Goal: Entertainment & Leisure: Consume media (video, audio)

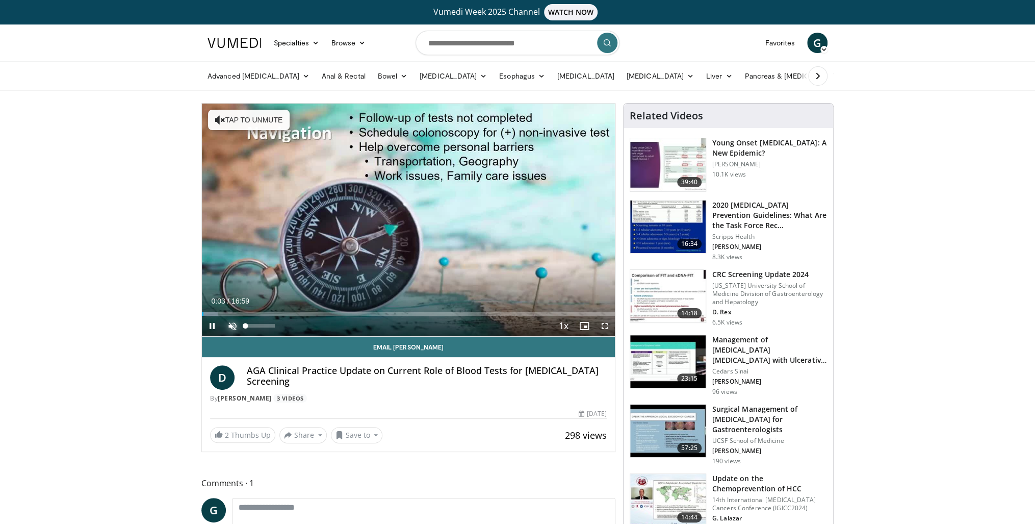
click at [235, 326] on span "Video Player" at bounding box center [232, 326] width 20 height 20
click at [604, 326] on video-js "**********" at bounding box center [408, 220] width 413 height 233
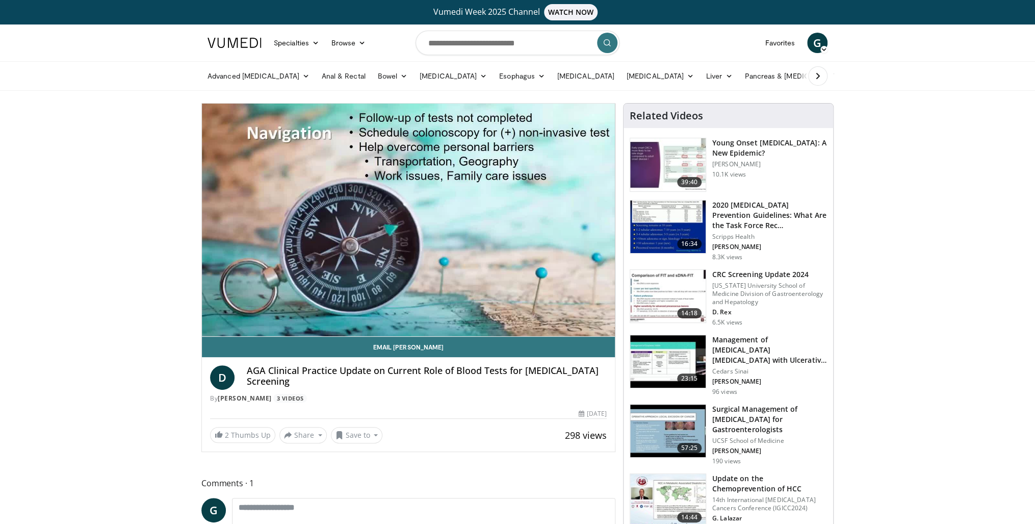
click at [606, 326] on div "10 seconds Tap to unmute" at bounding box center [408, 220] width 413 height 233
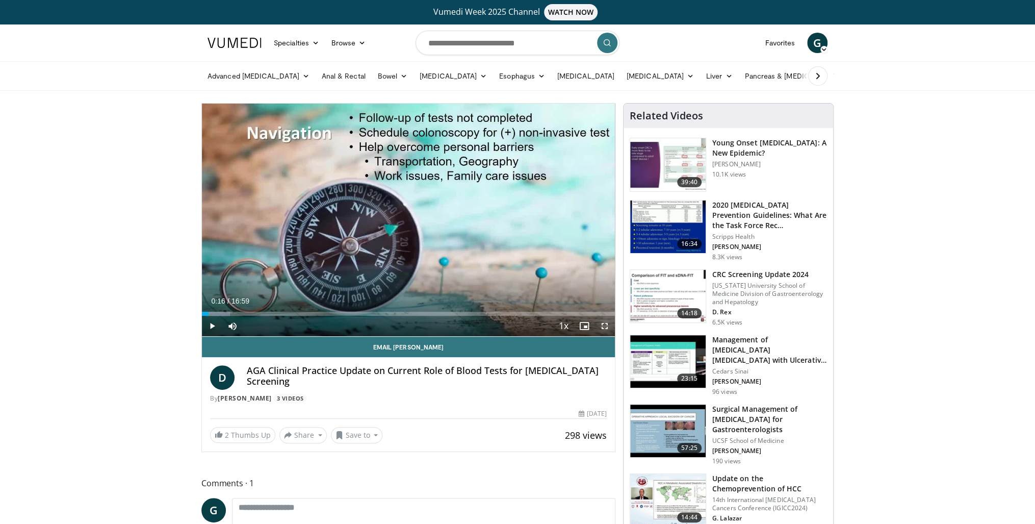
click at [606, 326] on span "Video Player" at bounding box center [605, 326] width 20 height 20
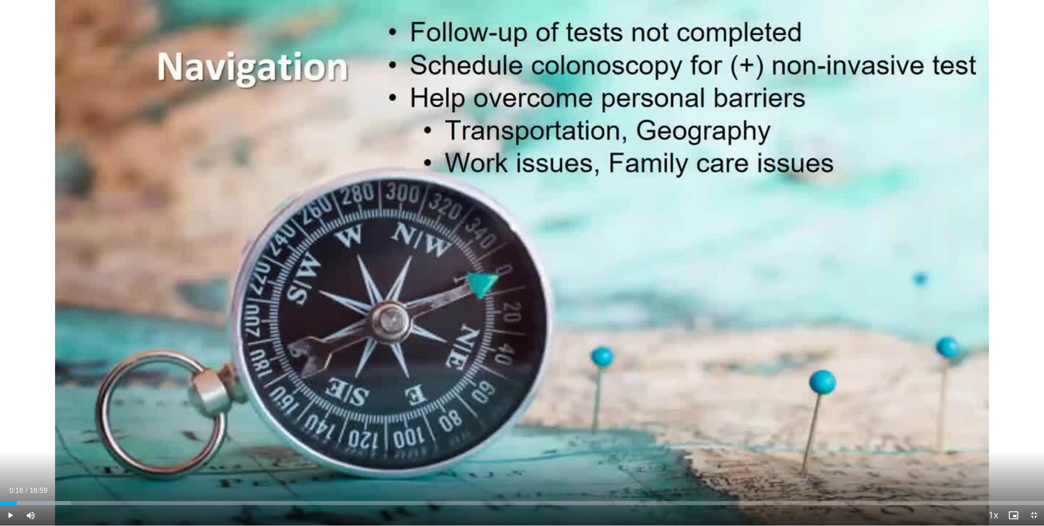
click at [449, 369] on div "10 seconds Tap to unmute" at bounding box center [522, 263] width 1044 height 526
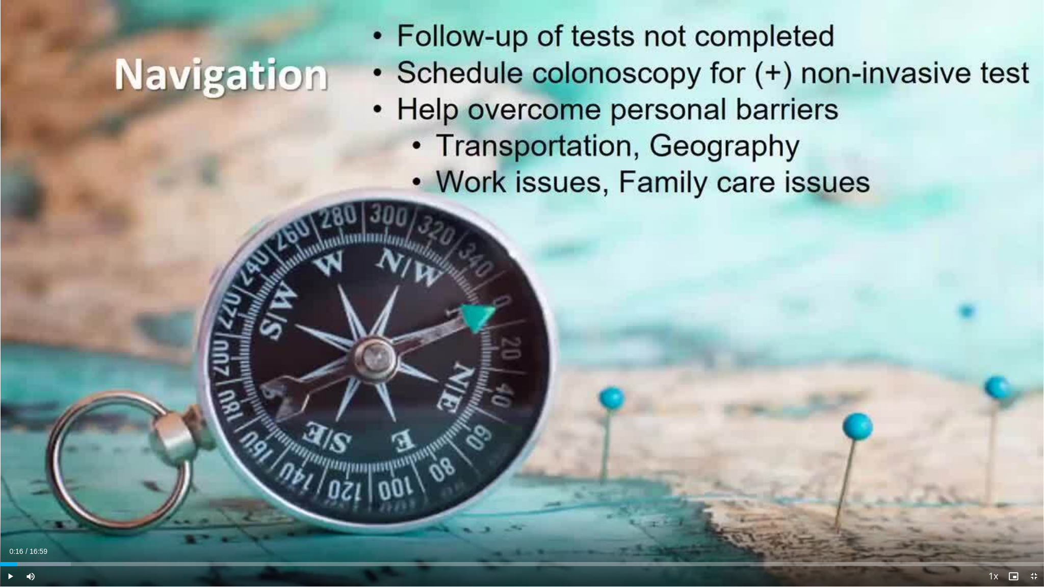
click at [213, 369] on div "10 seconds Tap to unmute" at bounding box center [522, 293] width 1044 height 587
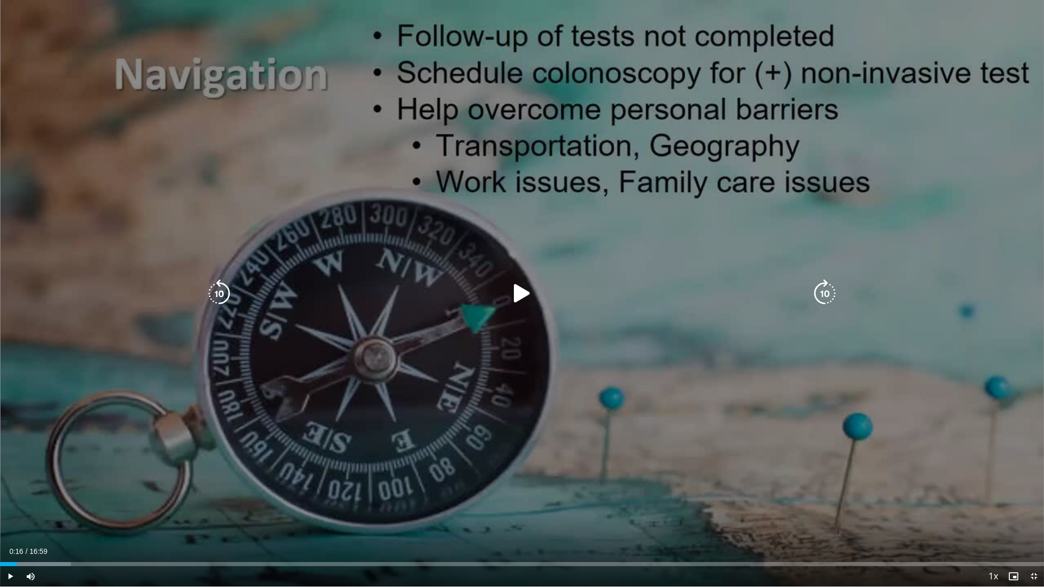
click at [522, 293] on icon "Video Player" at bounding box center [522, 293] width 29 height 29
click at [738, 475] on div "10 seconds Tap to unmute" at bounding box center [522, 293] width 1044 height 587
click at [820, 293] on icon "Video Player" at bounding box center [825, 293] width 29 height 29
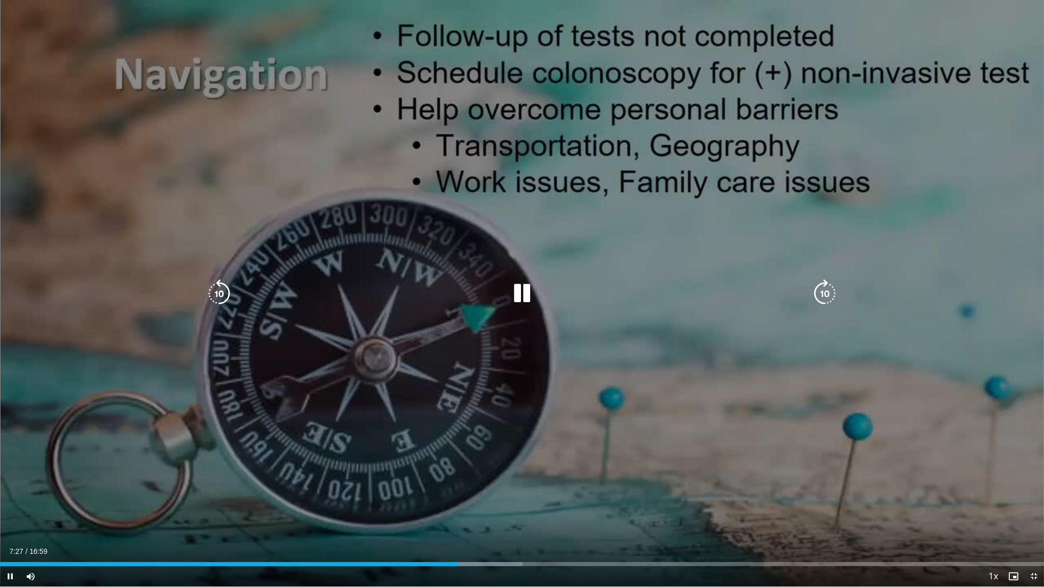
click at [822, 290] on icon "Video Player" at bounding box center [825, 293] width 29 height 29
click at [828, 292] on icon "Video Player" at bounding box center [825, 293] width 29 height 29
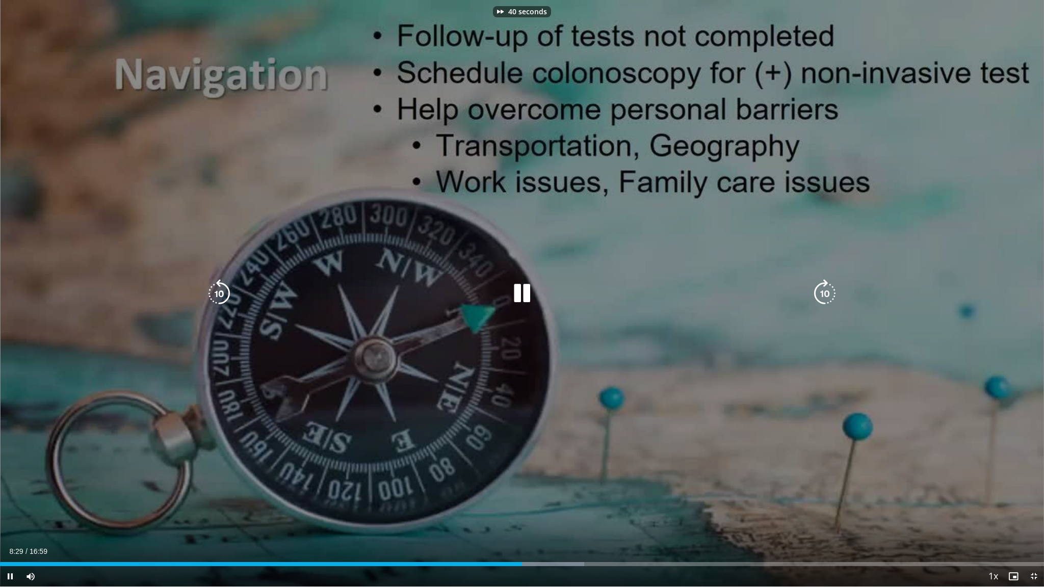
click at [828, 292] on icon "Video Player" at bounding box center [825, 293] width 29 height 29
click at [826, 290] on icon "Video Player" at bounding box center [825, 293] width 29 height 29
click at [829, 289] on icon "Video Player" at bounding box center [825, 293] width 29 height 29
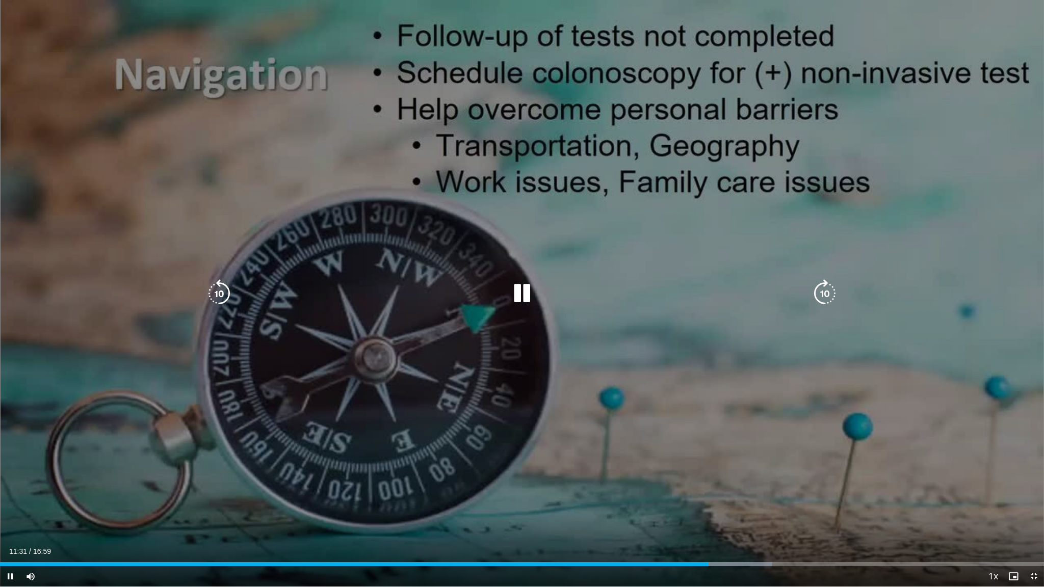
click at [827, 296] on icon "Video Player" at bounding box center [825, 293] width 29 height 29
click at [525, 290] on icon "Video Player" at bounding box center [522, 293] width 29 height 29
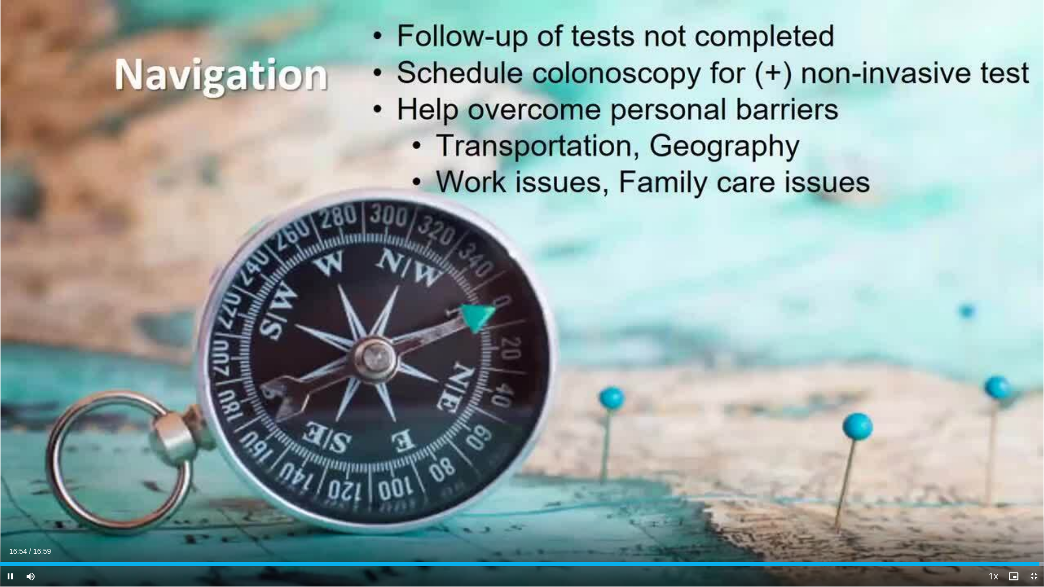
click at [1035, 523] on span "Video Player" at bounding box center [1034, 577] width 20 height 20
